Goal: Navigation & Orientation: Find specific page/section

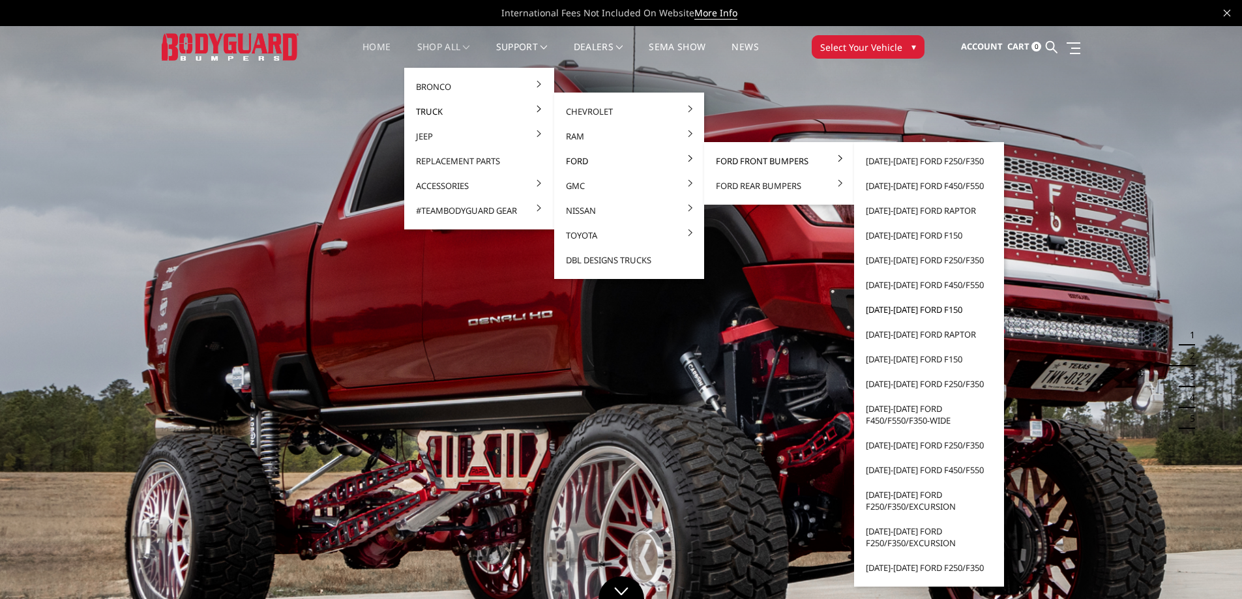
click at [903, 306] on link "[DATE]-[DATE] Ford F150" at bounding box center [929, 309] width 140 height 25
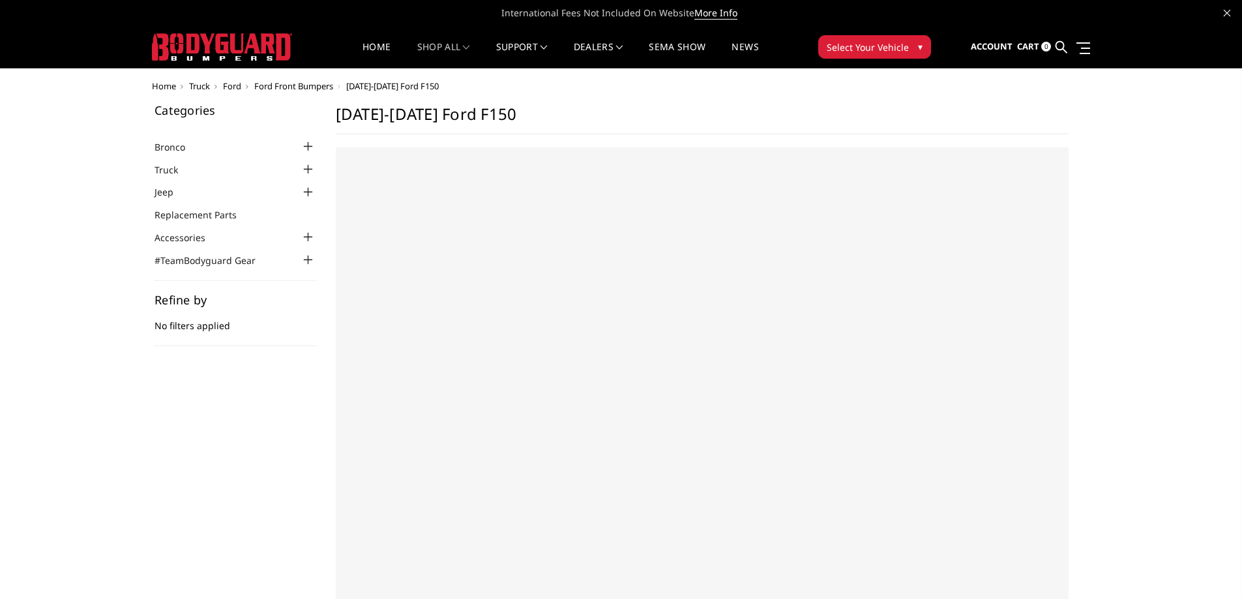
select select "US"
